Goal: Task Accomplishment & Management: Manage account settings

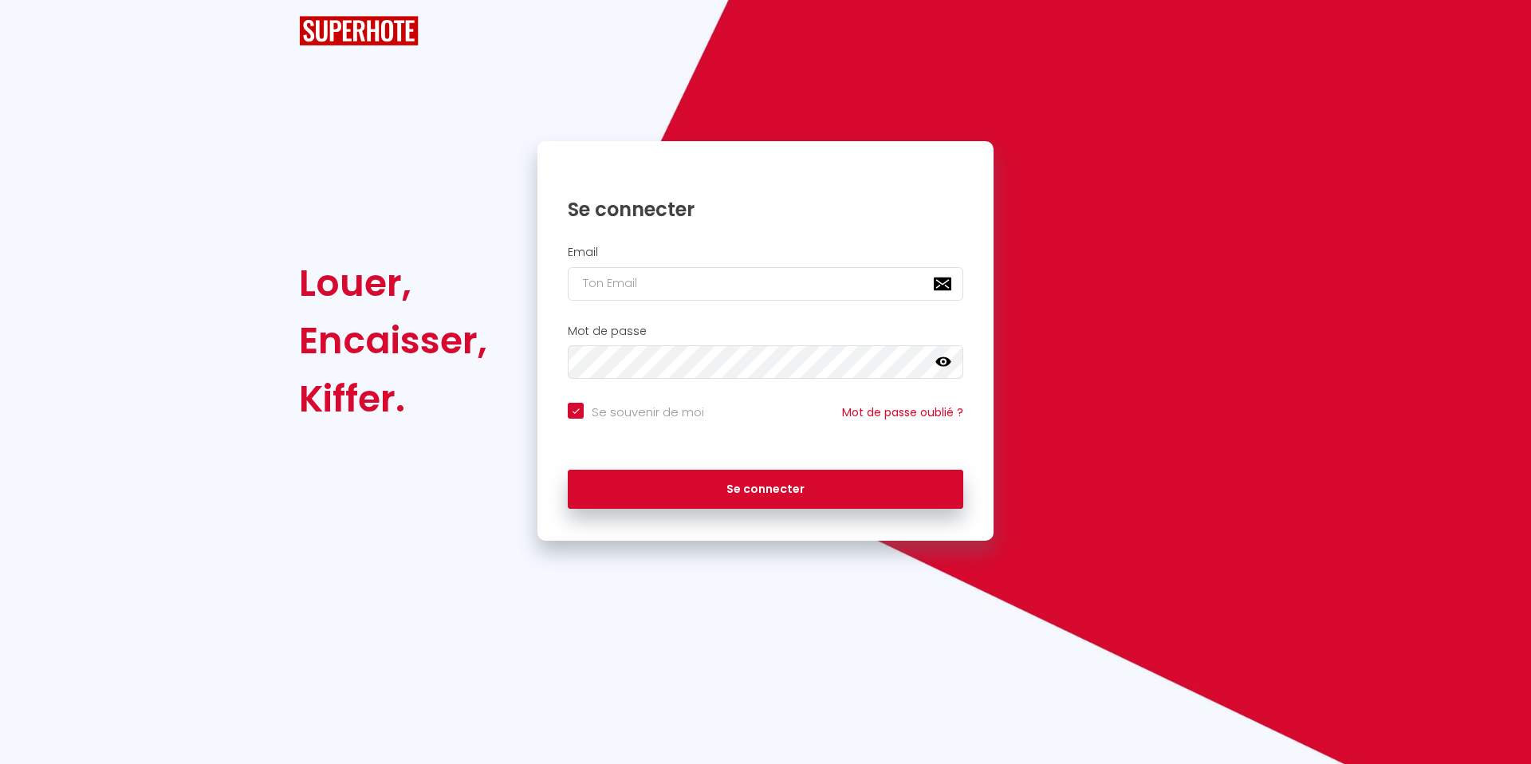
checkbox input "true"
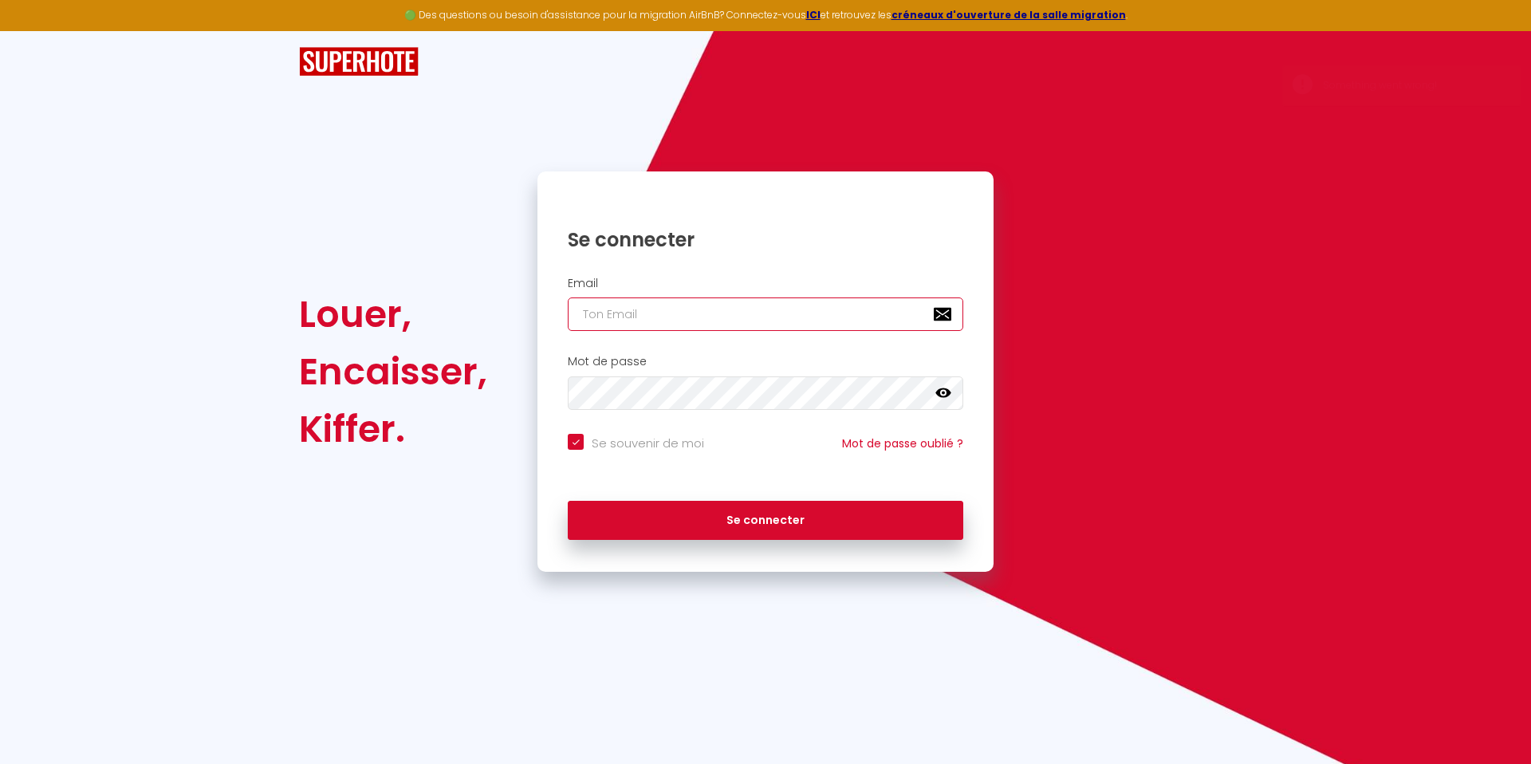
click at [695, 309] on input "email" at bounding box center [766, 313] width 396 height 33
type input "[EMAIL_ADDRESS][DOMAIN_NAME]"
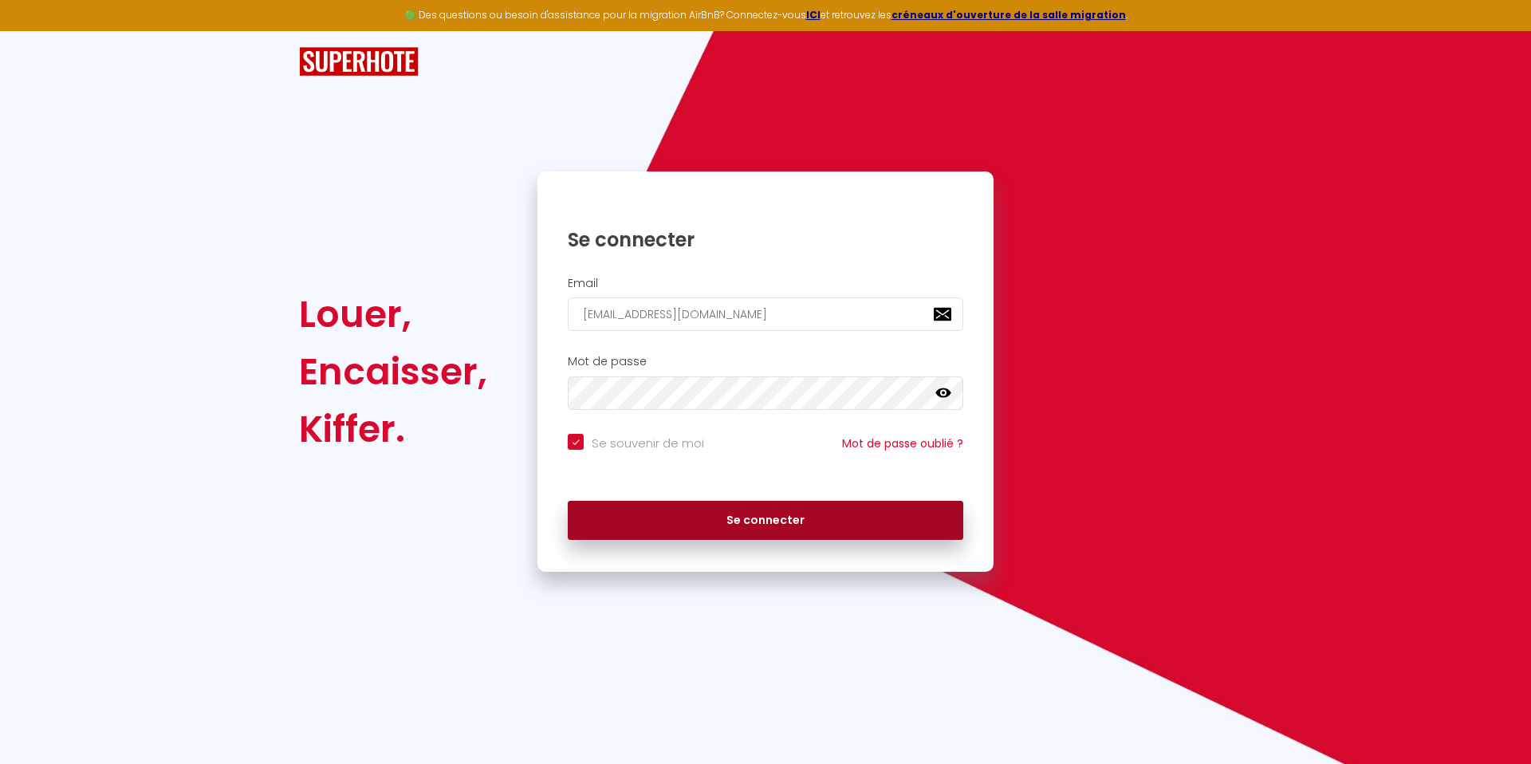
click at [720, 521] on button "Se connecter" at bounding box center [766, 521] width 396 height 40
checkbox input "true"
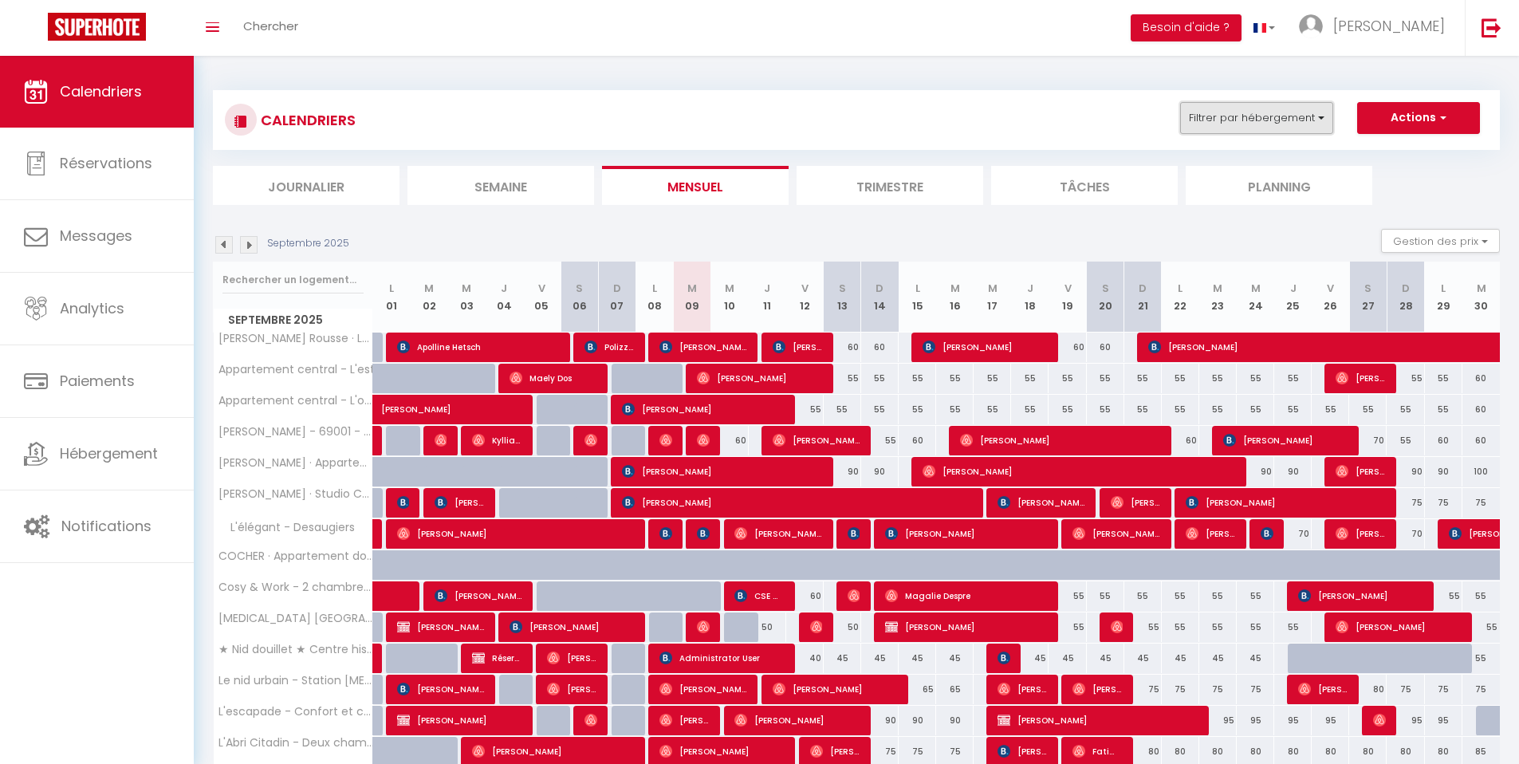
click at [1301, 114] on button "Filtrer par hébergement" at bounding box center [1256, 118] width 153 height 32
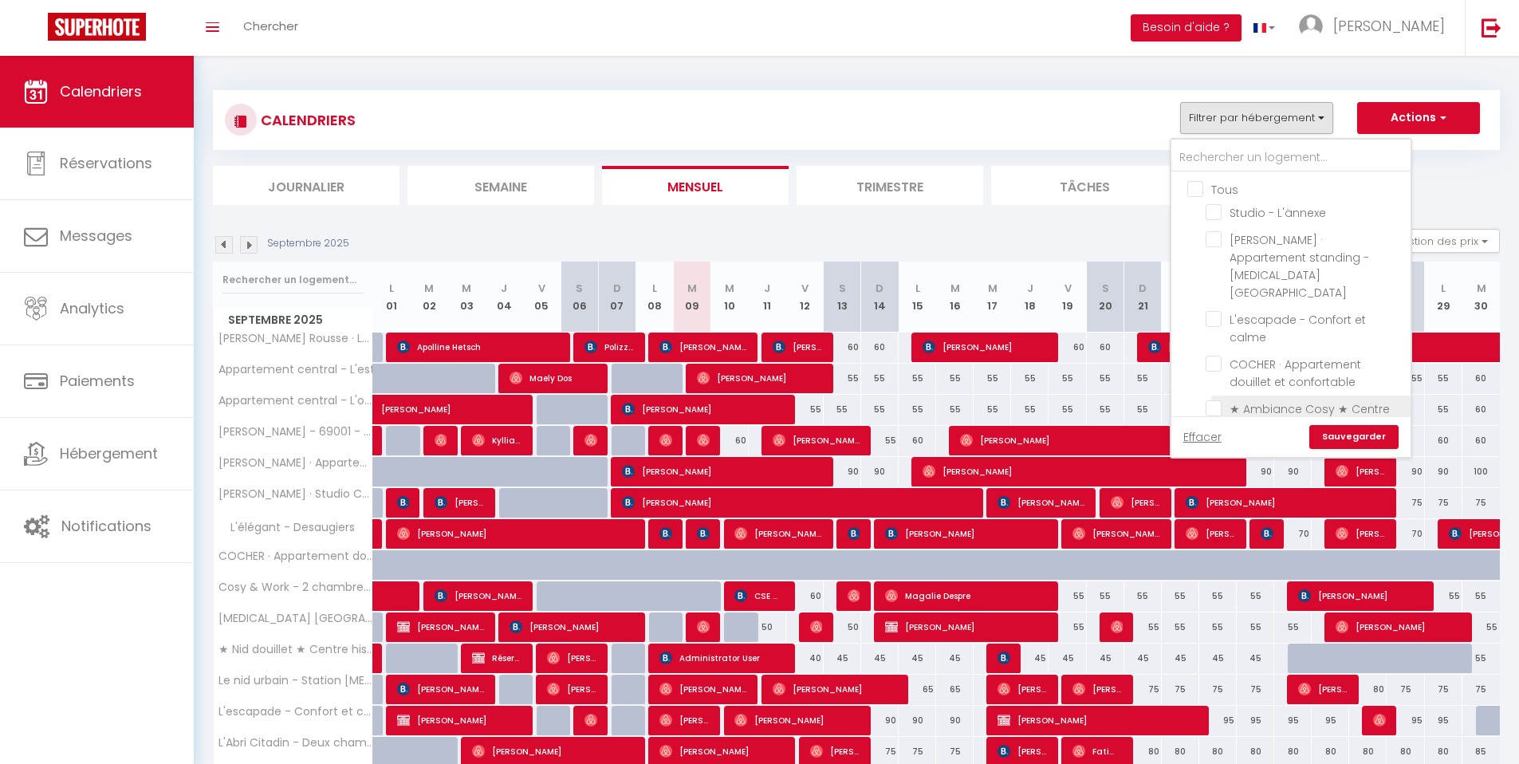
click at [1215, 400] on input "★ Ambiance Cosy ★ Centre historique" at bounding box center [1305, 408] width 199 height 16
checkbox input "true"
checkbox input "false"
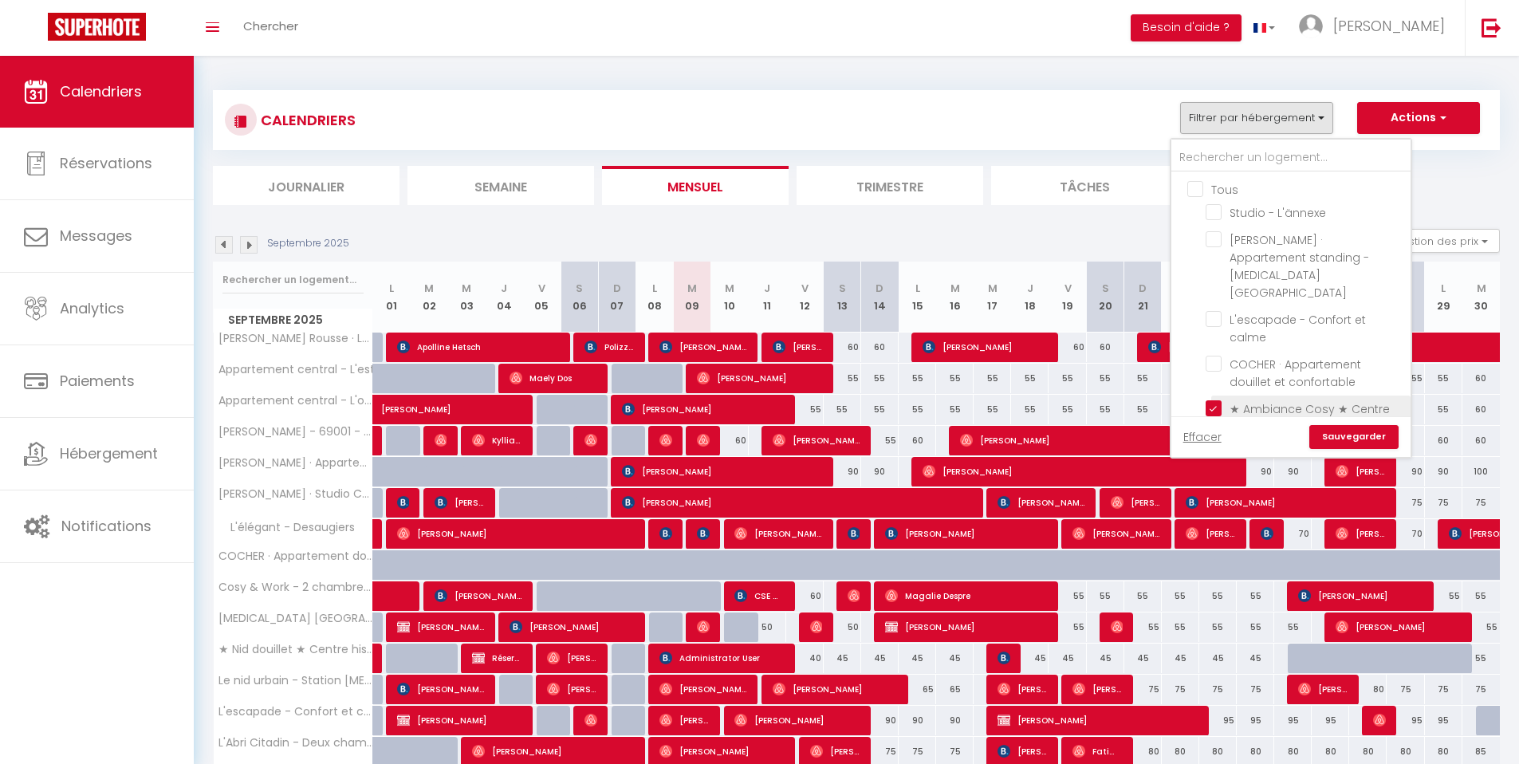
checkbox input "false"
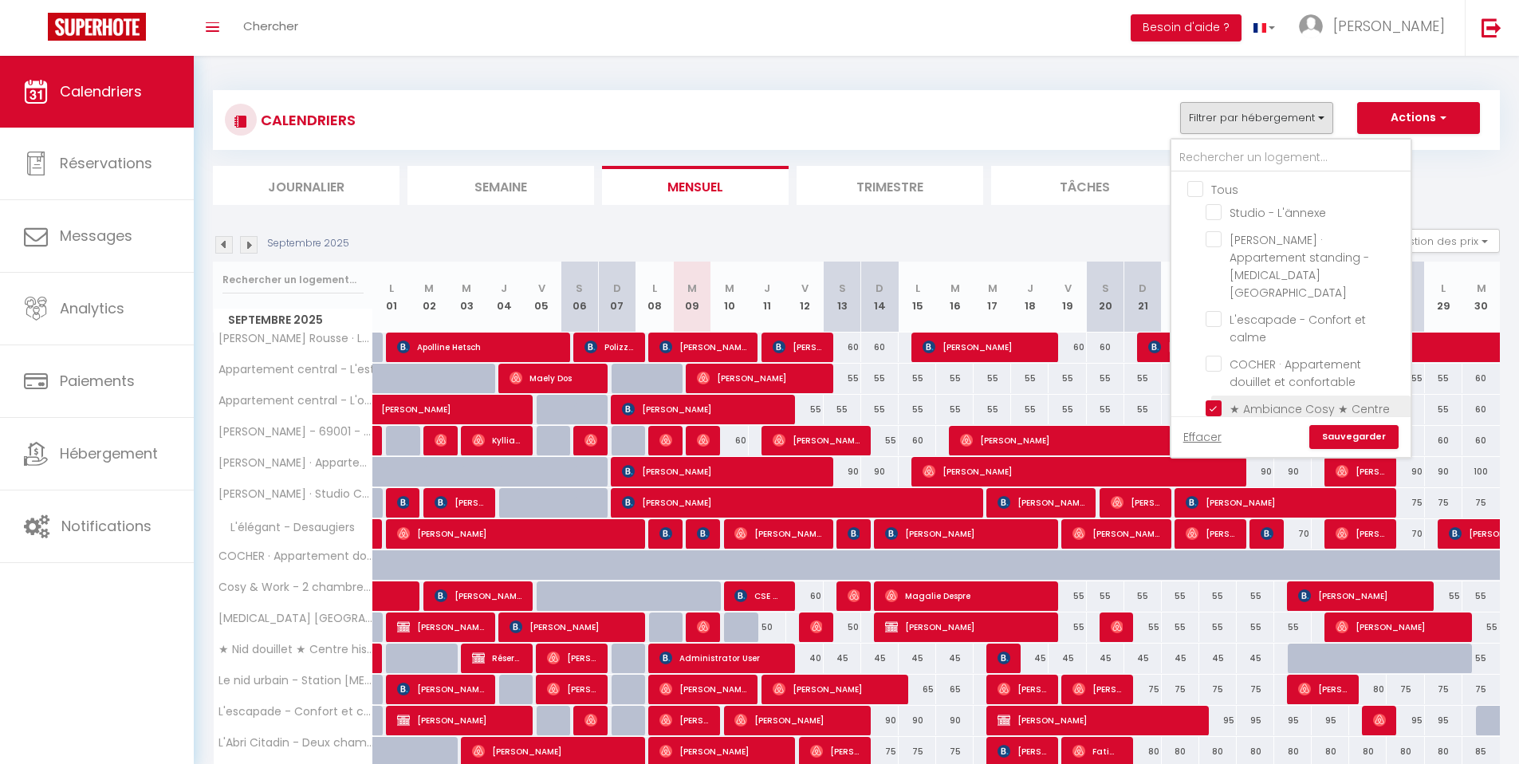
checkbox input "false"
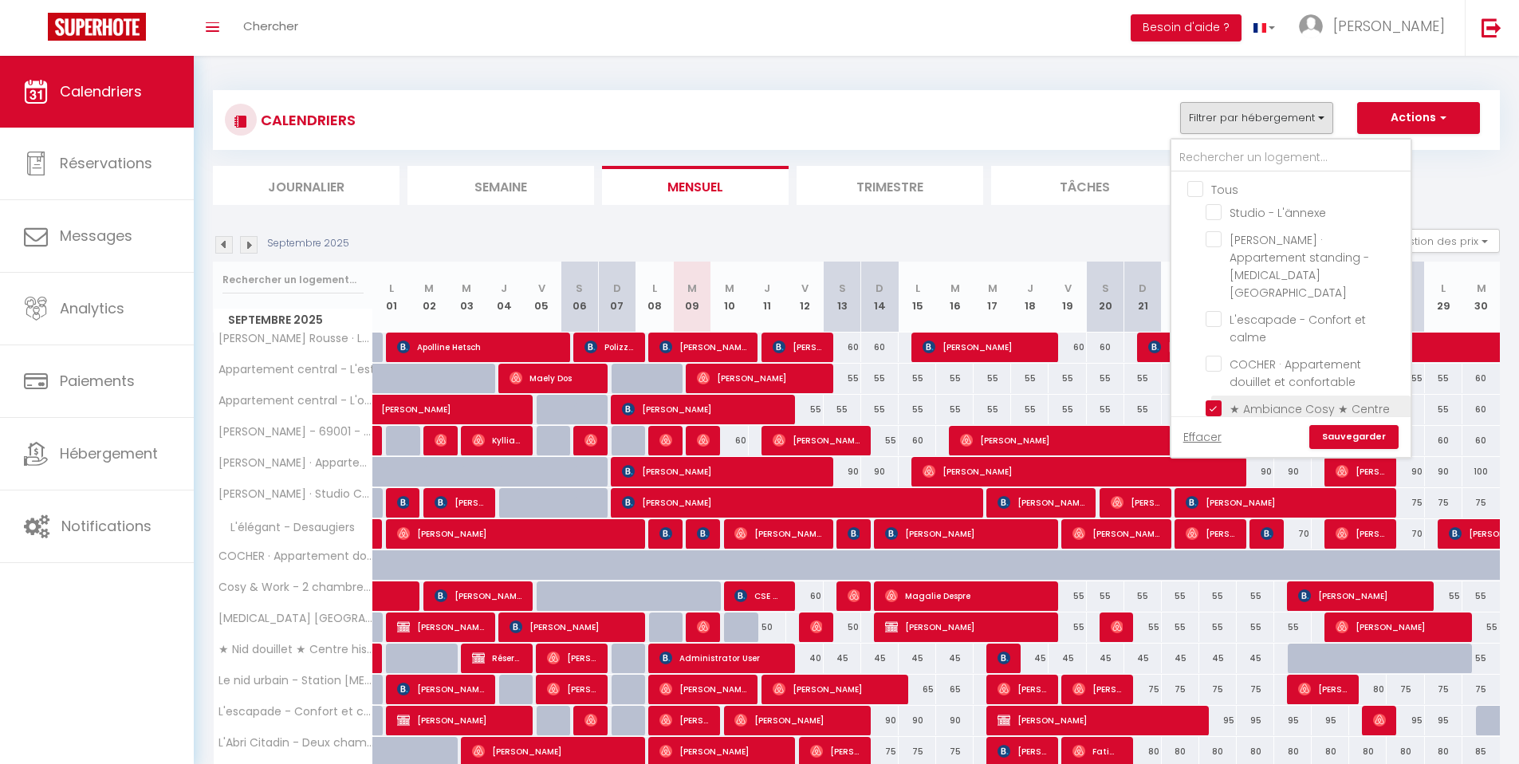
checkbox input "false"
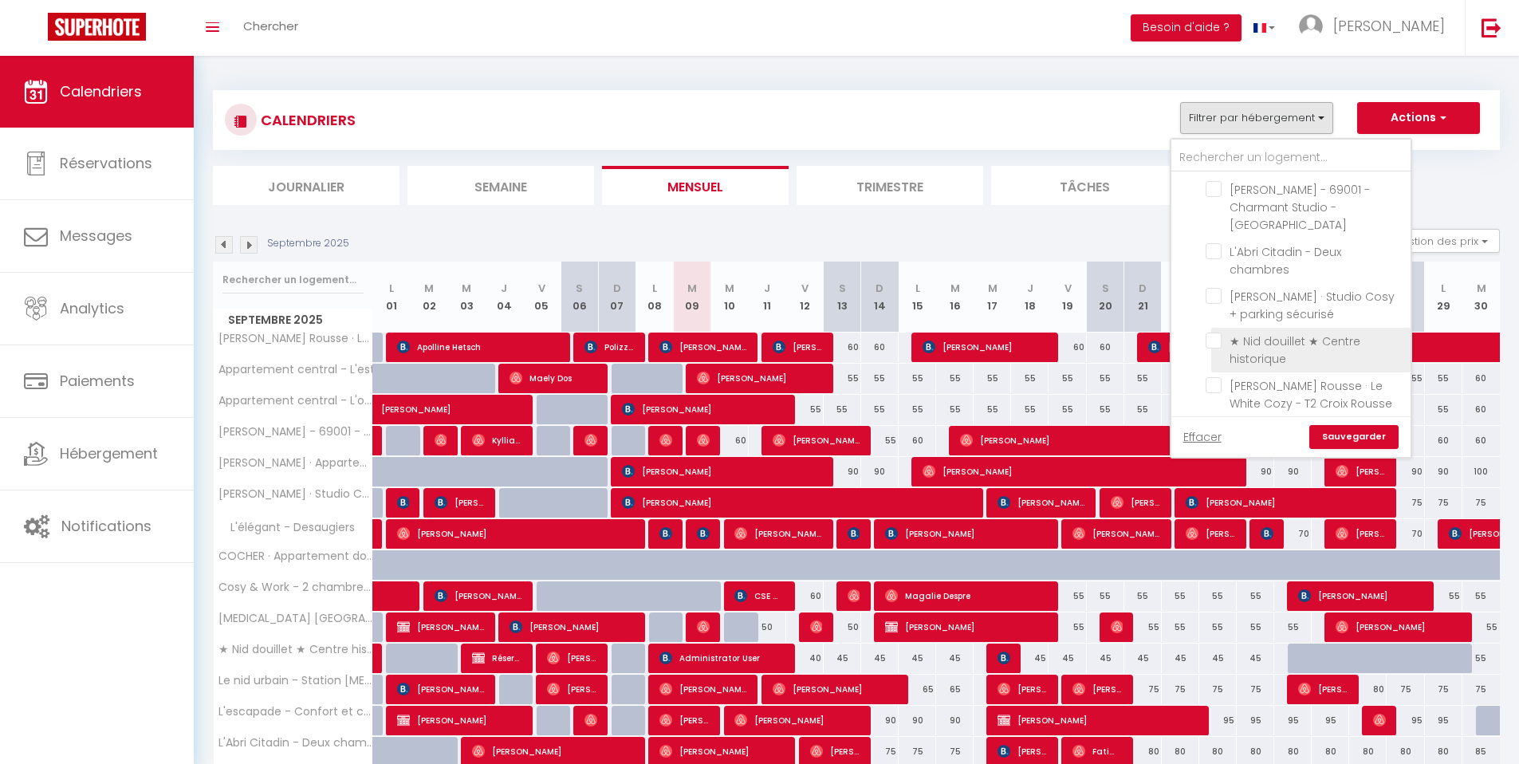
click at [1217, 333] on input "★ Nid douillet ★ Centre historique" at bounding box center [1305, 341] width 199 height 16
checkbox input "true"
checkbox input "false"
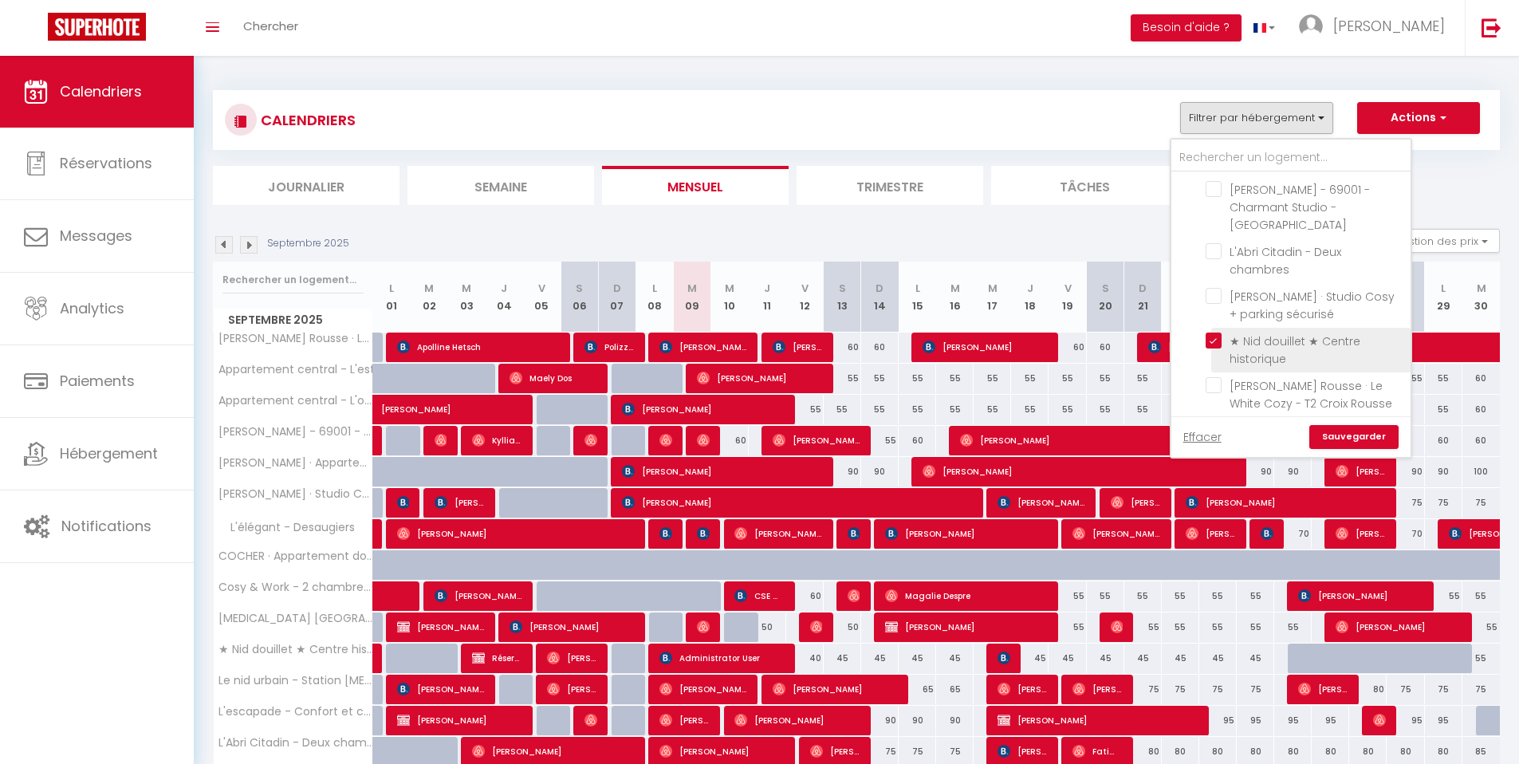
checkbox input "false"
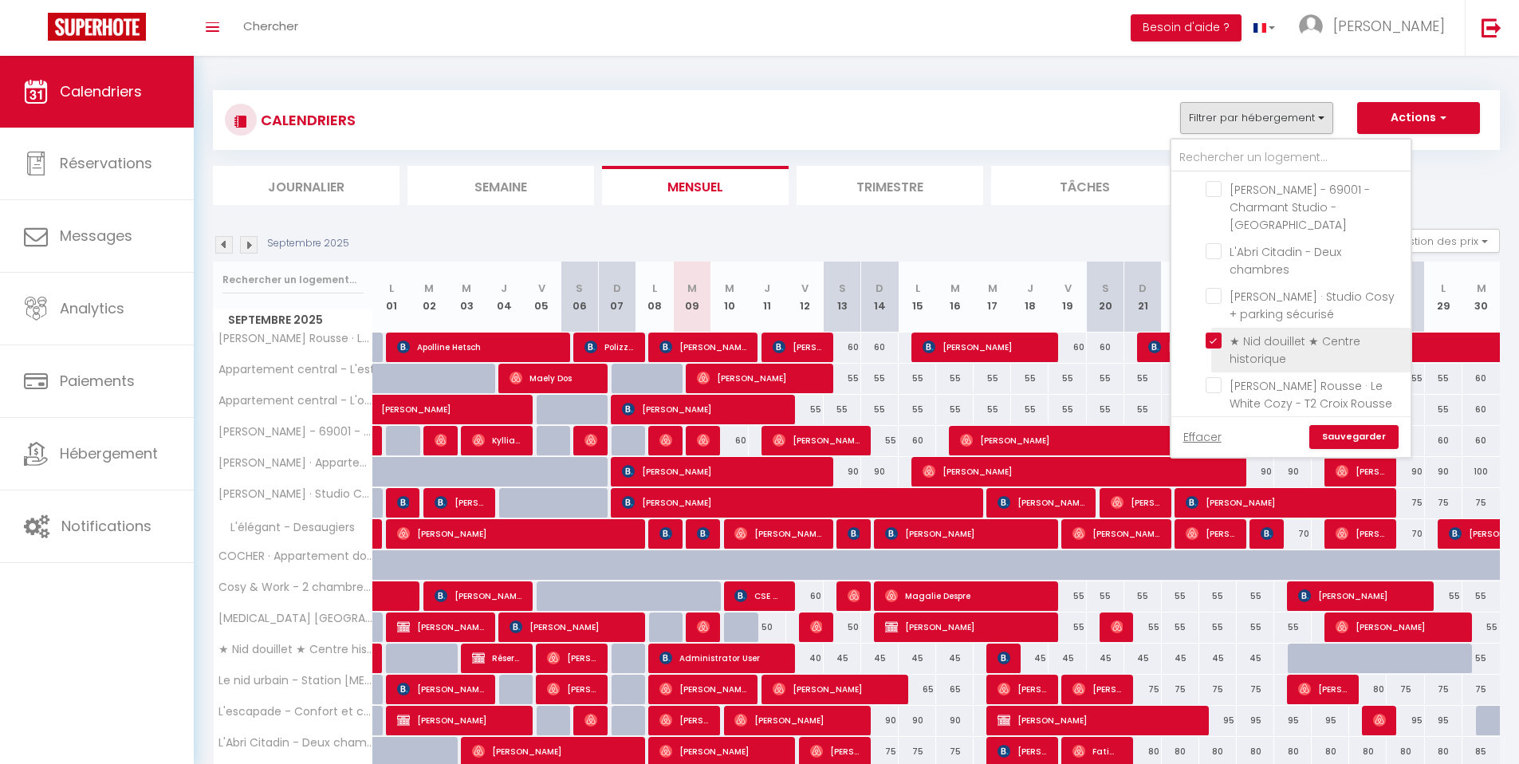
checkbox input "false"
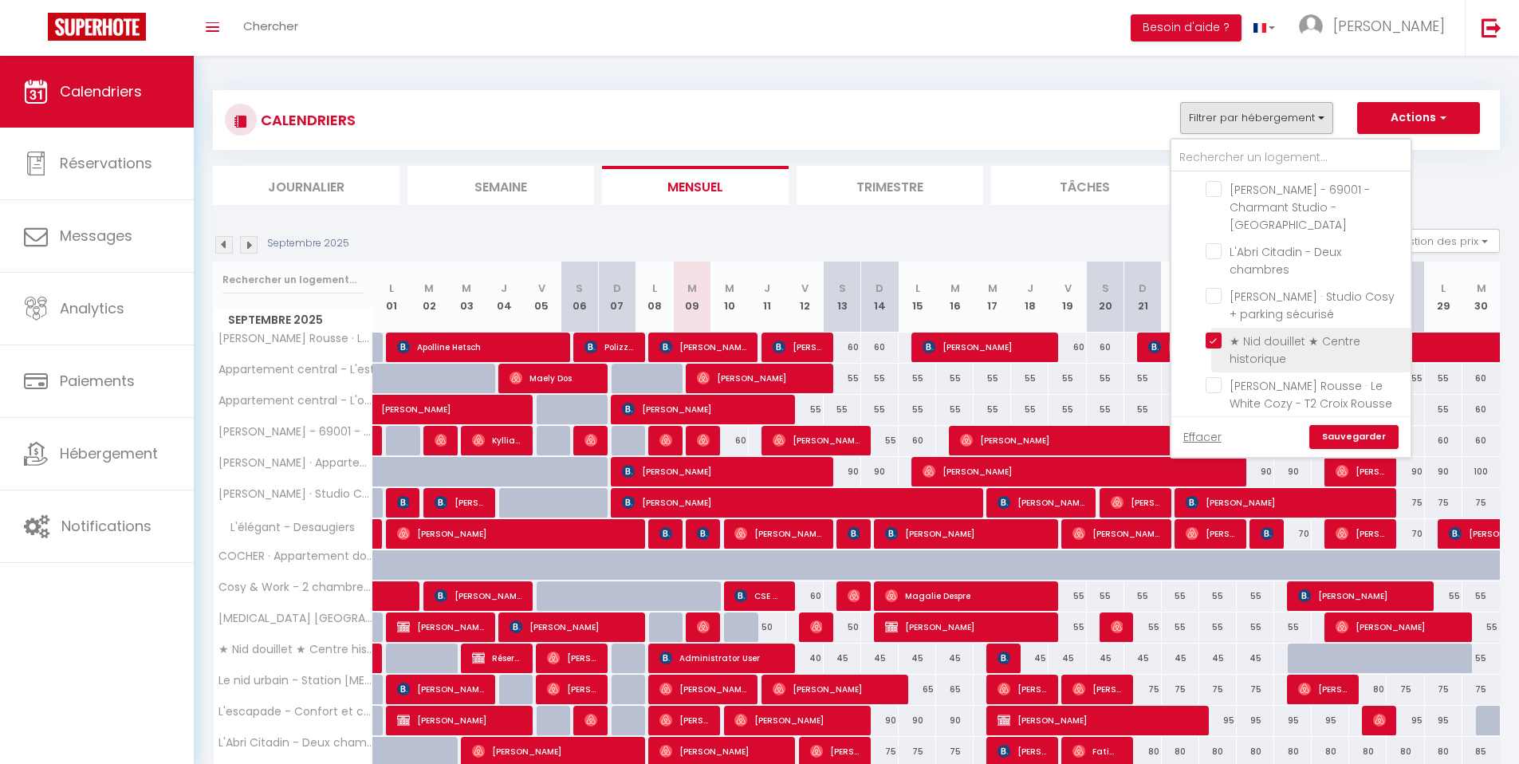
checkbox input "false"
click at [1376, 437] on link "Sauvegarder" at bounding box center [1353, 437] width 89 height 24
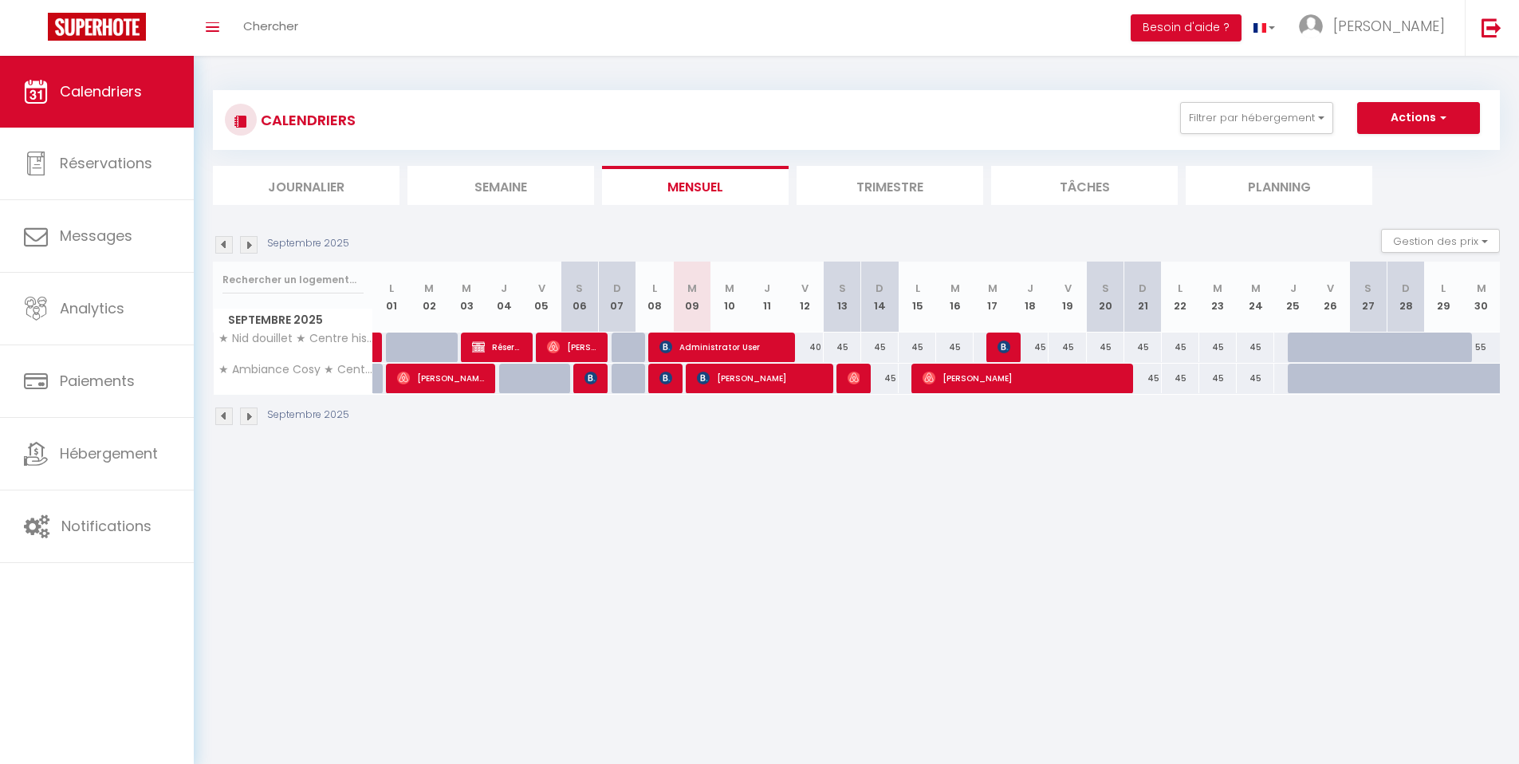
click at [1398, 380] on div at bounding box center [1405, 379] width 37 height 30
type input "50"
type input "Dim 28 Septembre 2025"
type input "Lun 29 Septembre 2025"
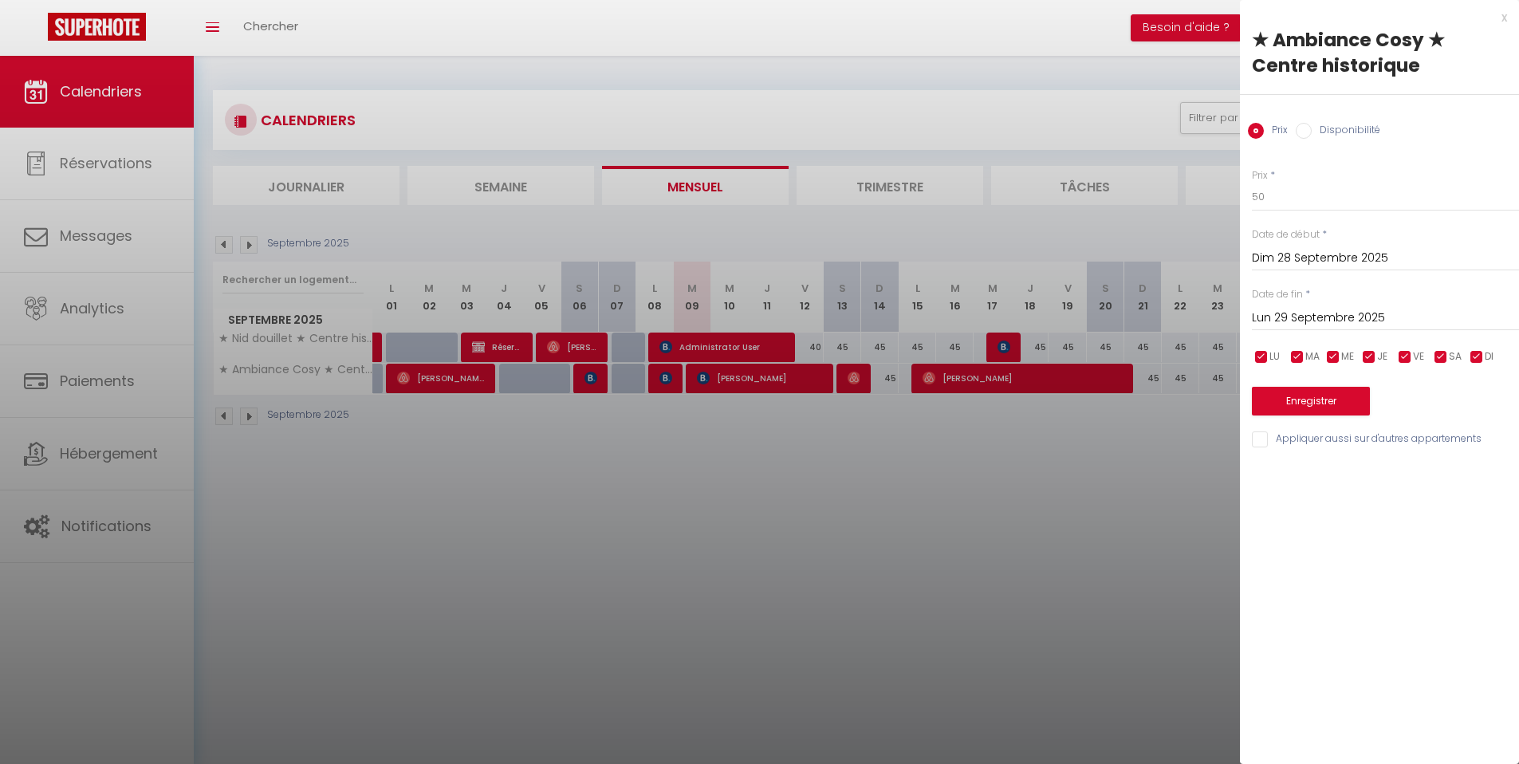
click at [1498, 18] on div "x" at bounding box center [1373, 17] width 267 height 19
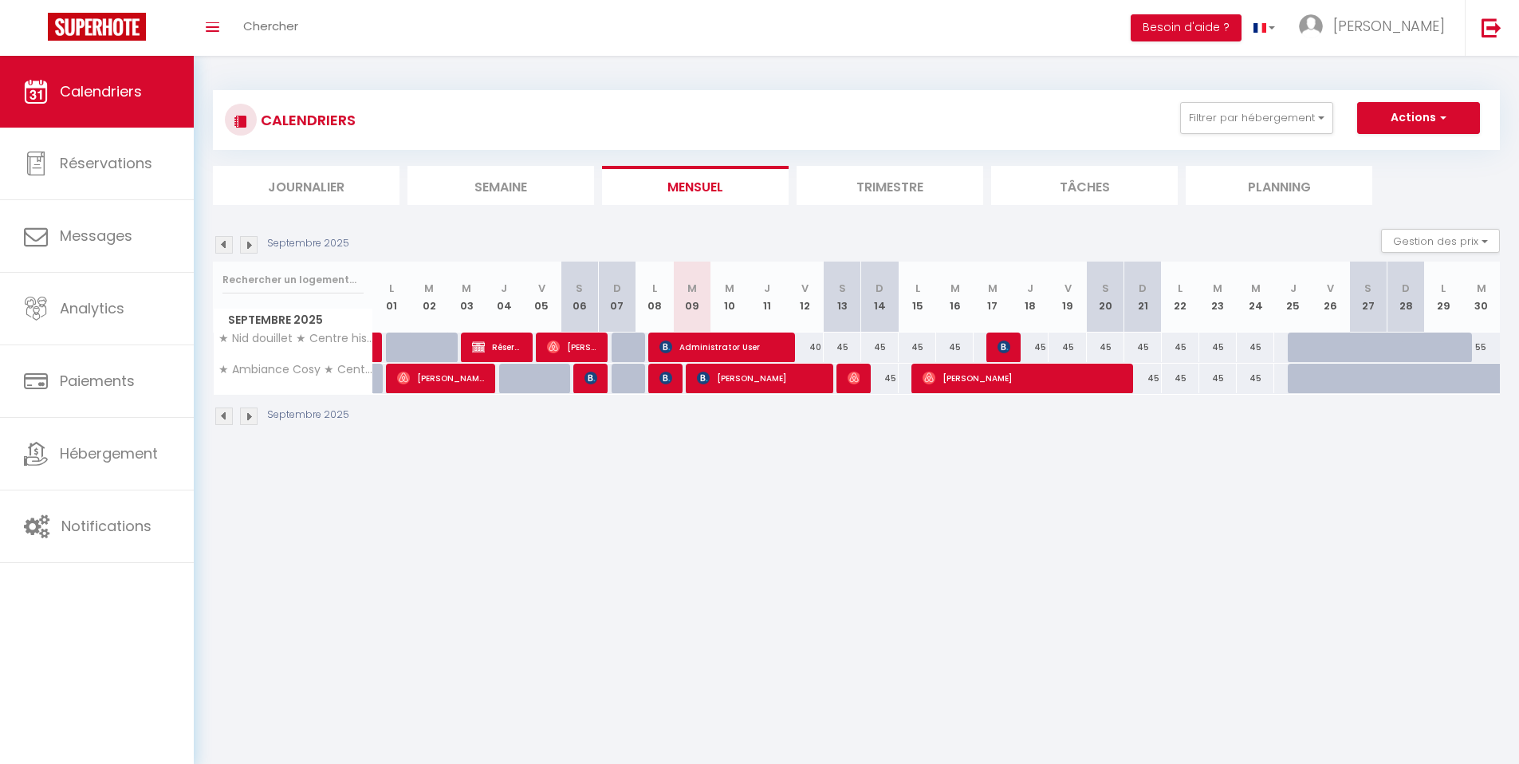
click at [868, 190] on li "Trimestre" at bounding box center [890, 185] width 187 height 39
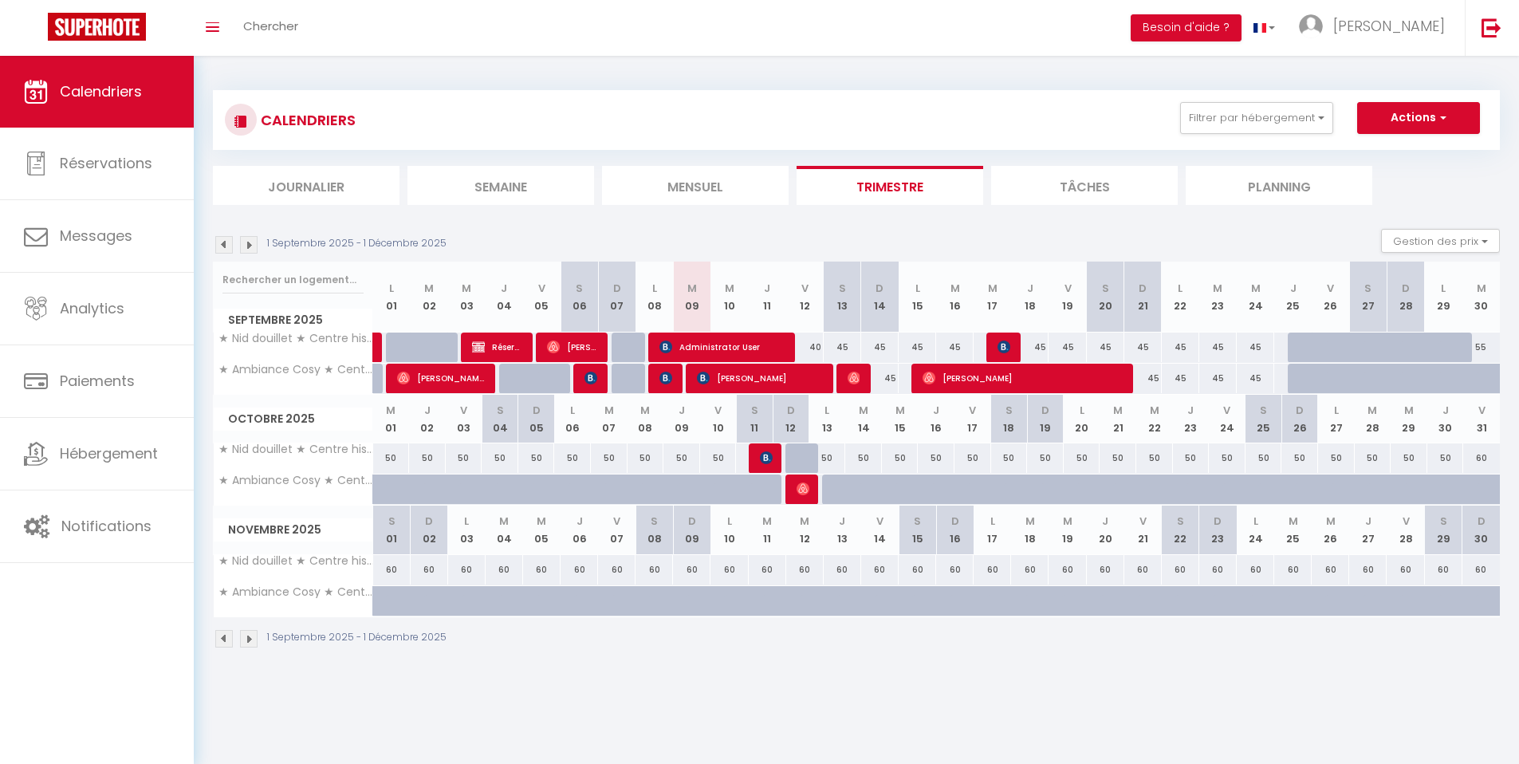
click at [1452, 376] on div at bounding box center [1457, 387] width 37 height 30
type input "50"
type input "Lun 29 Septembre 2025"
type input "[DATE]"
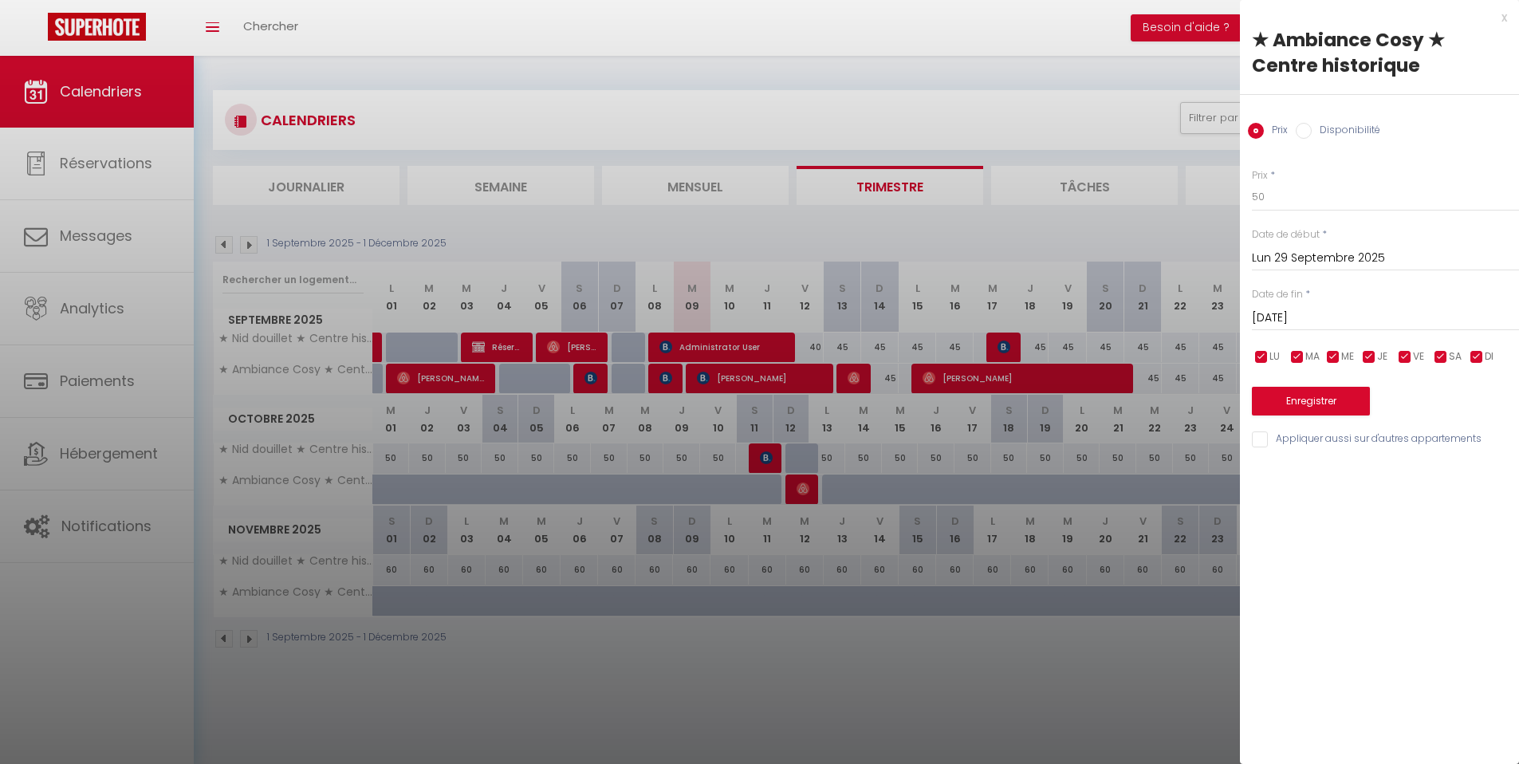
click at [1300, 132] on input "Disponibilité" at bounding box center [1304, 131] width 16 height 16
radio input "true"
radio input "false"
click at [1178, 274] on div at bounding box center [759, 382] width 1519 height 764
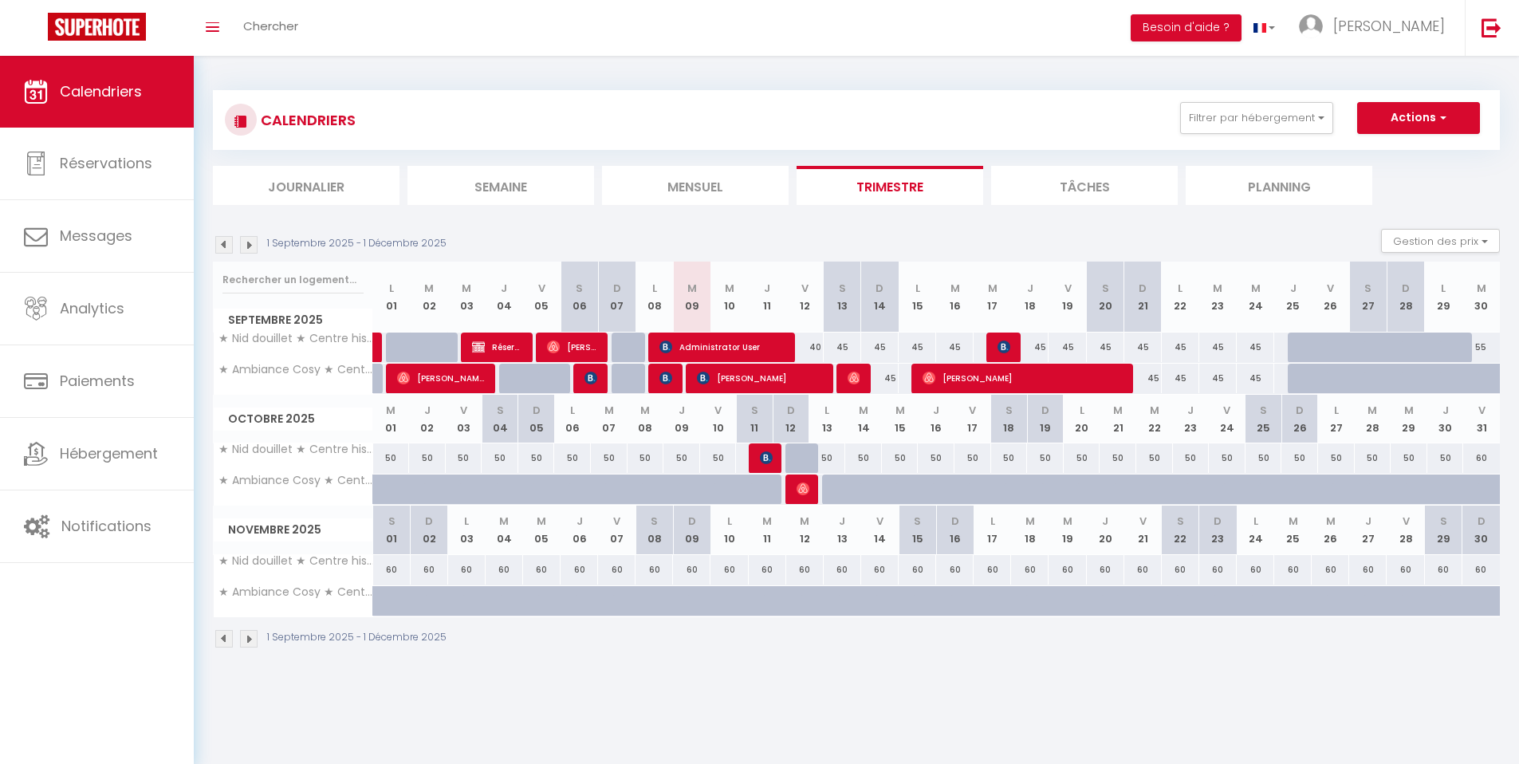
click at [1478, 380] on div at bounding box center [1494, 387] width 37 height 30
select select "1"
type input "[DATE]"
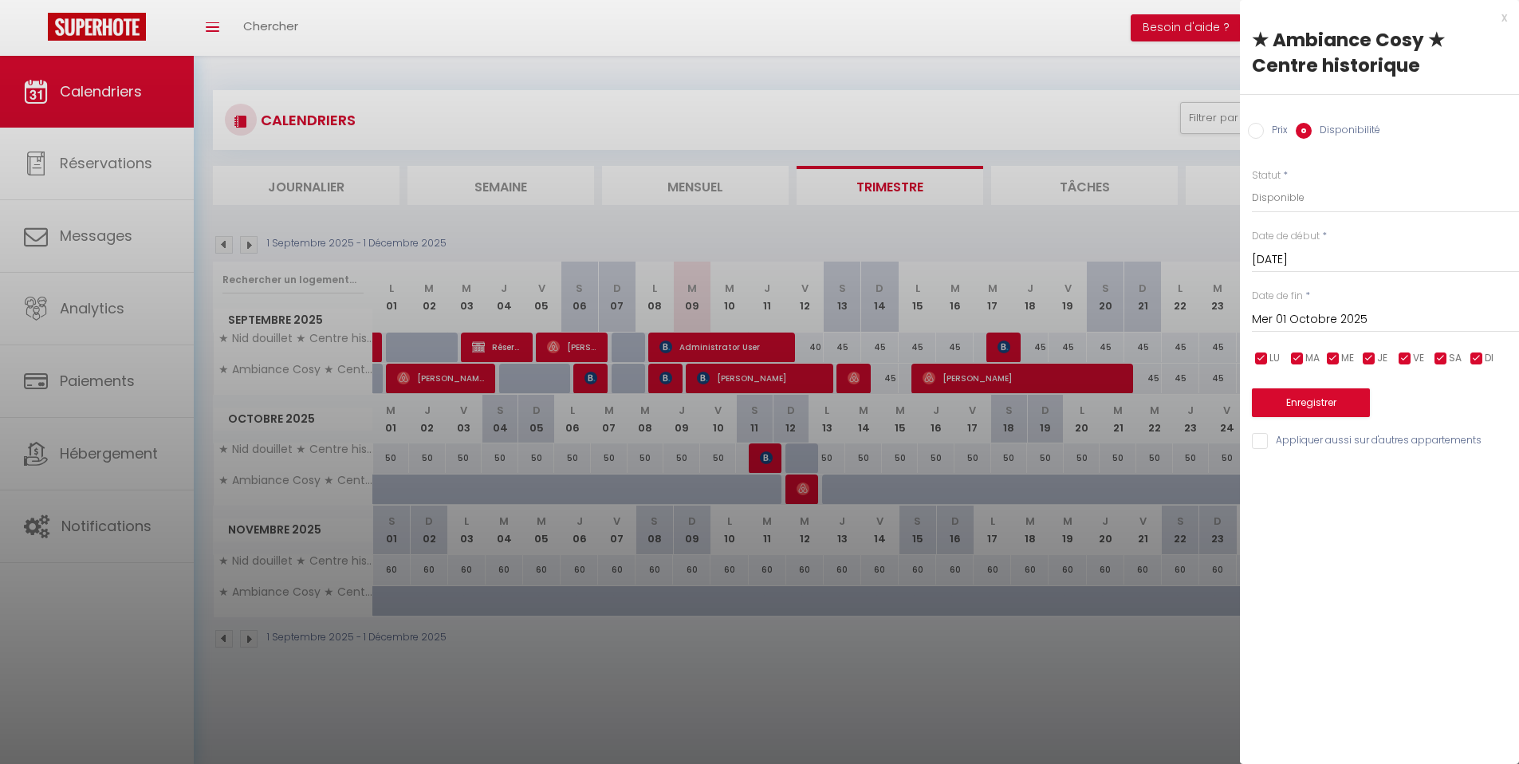
click at [1303, 316] on input "Mer 01 Octobre 2025" at bounding box center [1385, 319] width 267 height 21
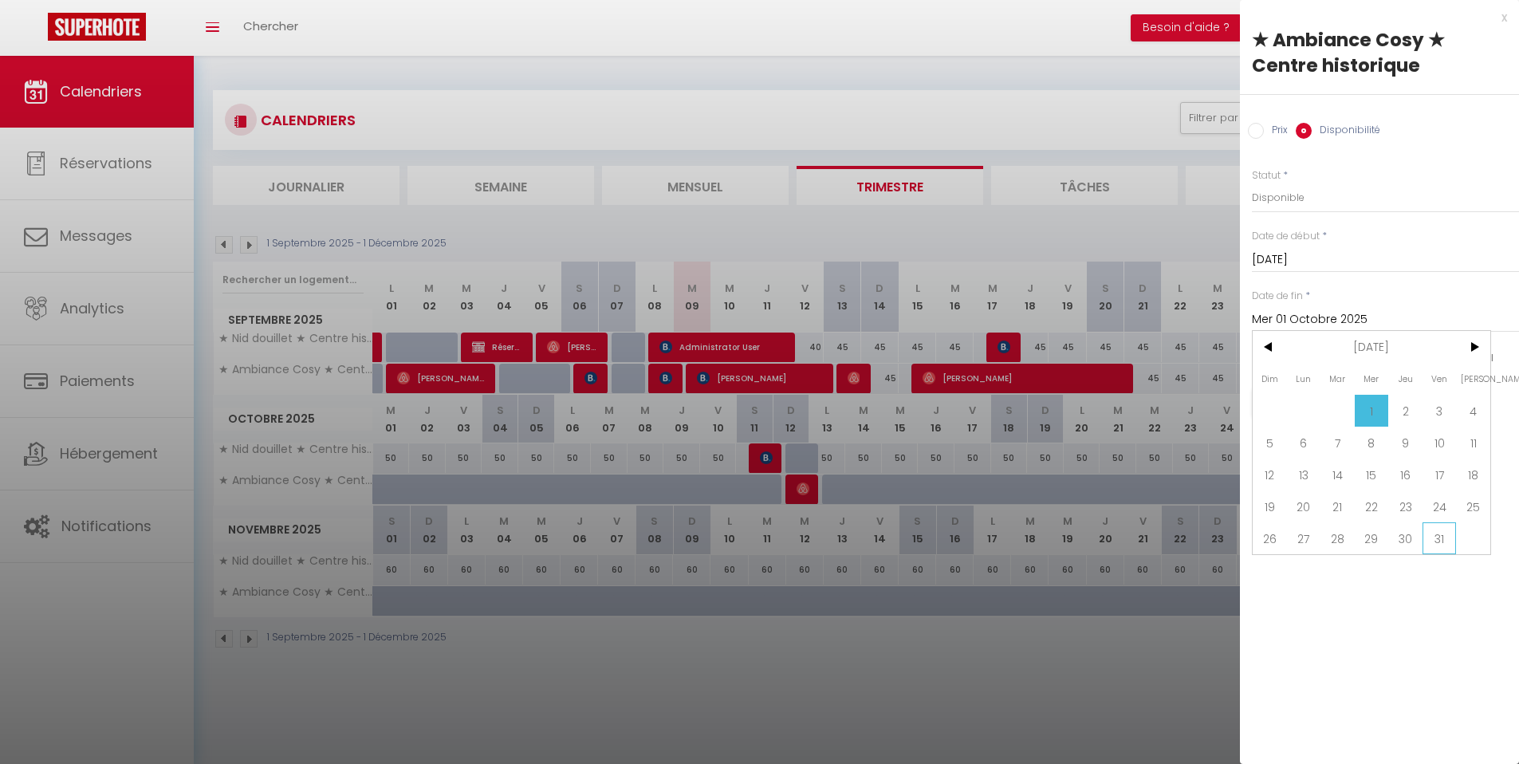
click at [1439, 540] on span "31" at bounding box center [1440, 538] width 34 height 32
type input "Ven 31 Octobre 2025"
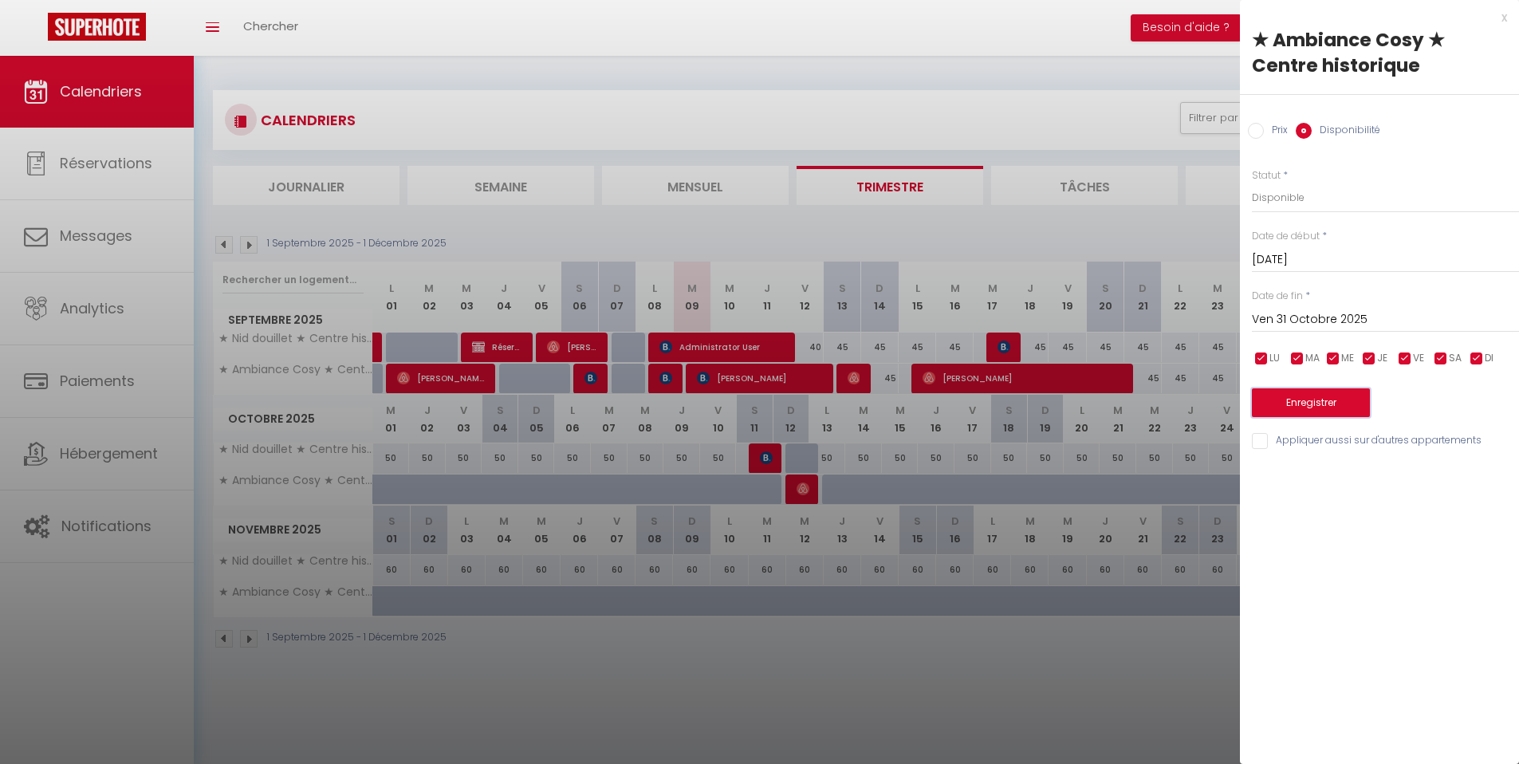
click at [1331, 407] on button "Enregistrer" at bounding box center [1311, 402] width 118 height 29
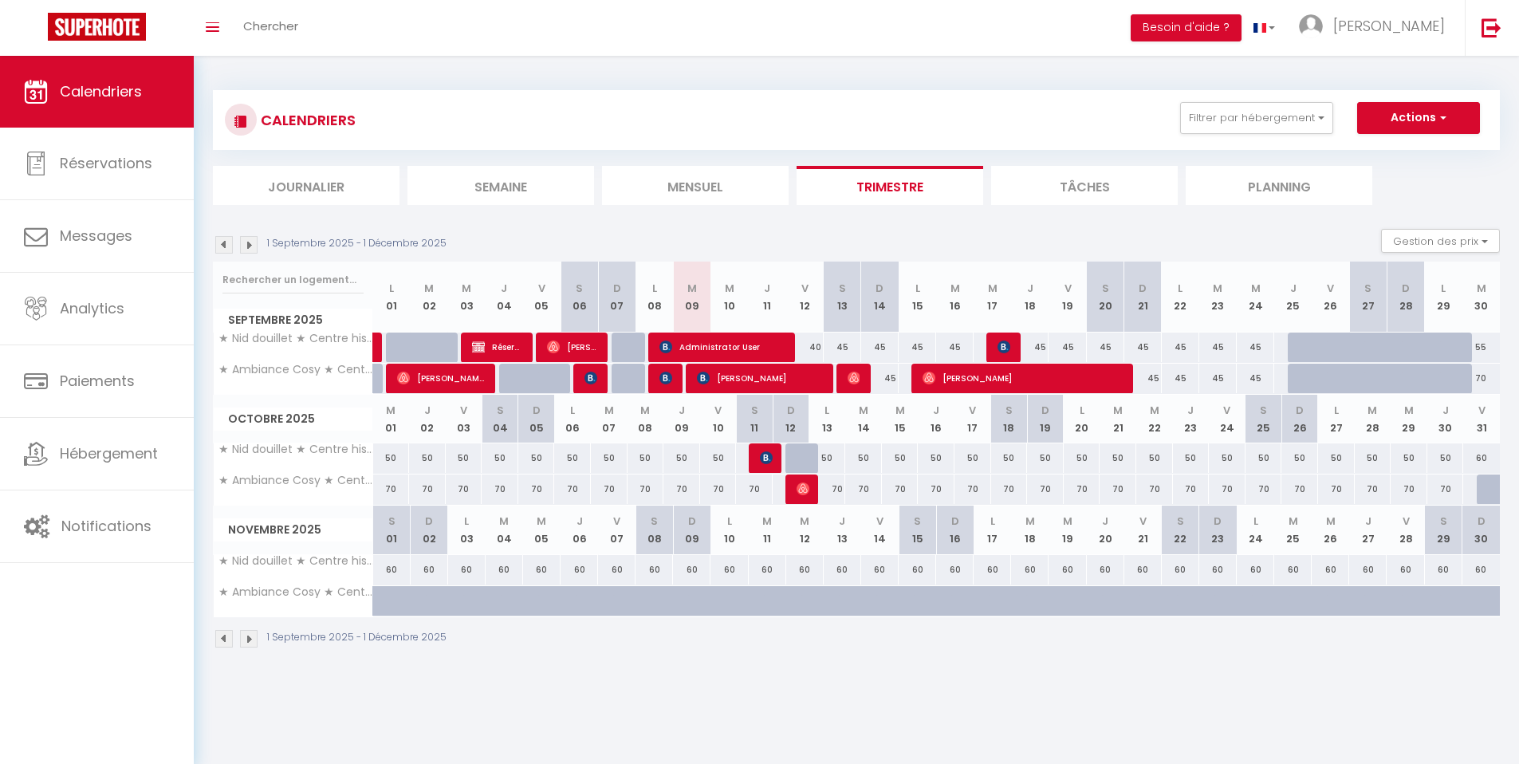
click at [1489, 494] on div at bounding box center [1495, 489] width 37 height 30
select select "1"
type input "Ven 31 Octobre 2025"
type input "[DATE]"
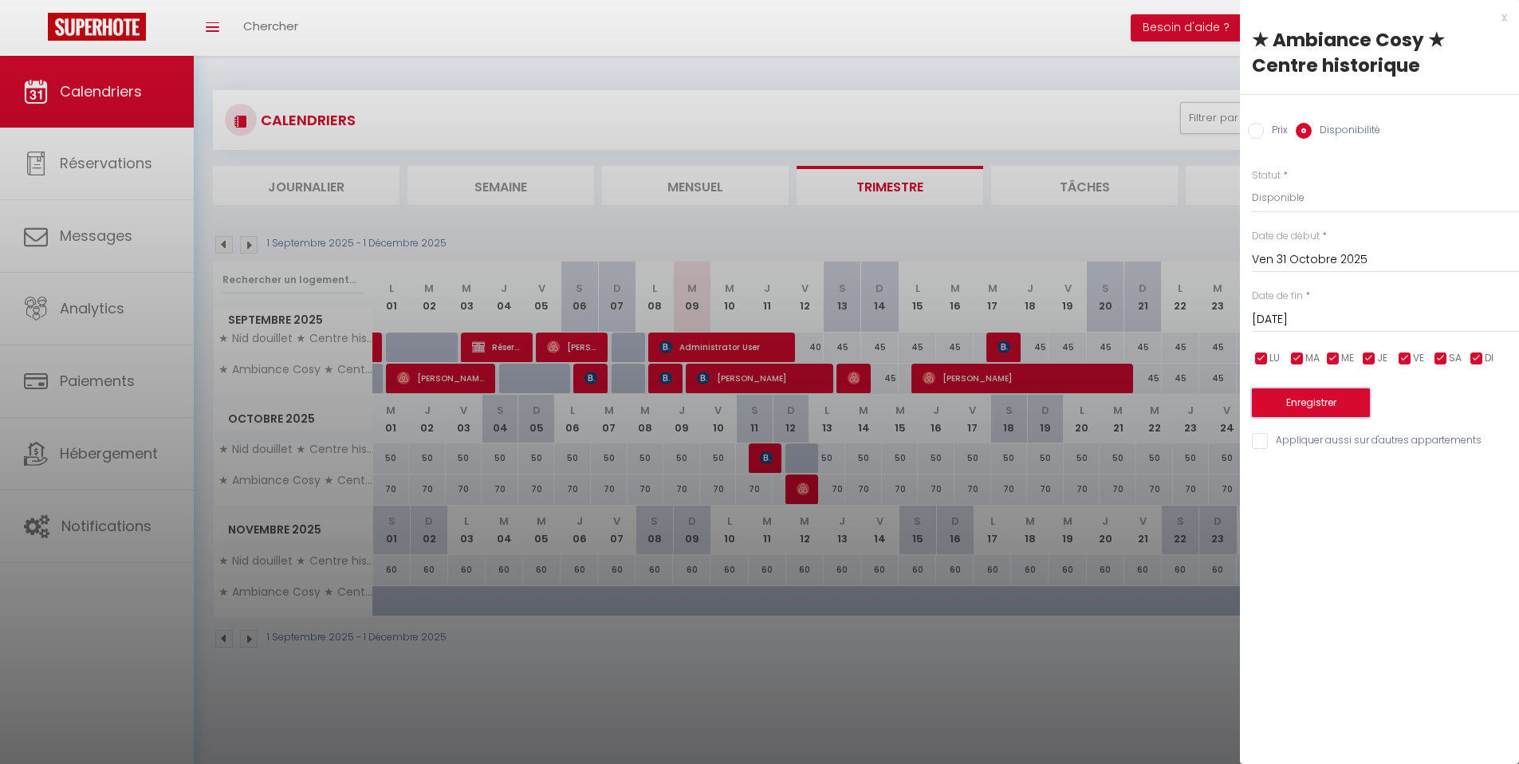
click at [1302, 408] on button "Enregistrer" at bounding box center [1311, 402] width 118 height 29
